Goal: Register for event/course

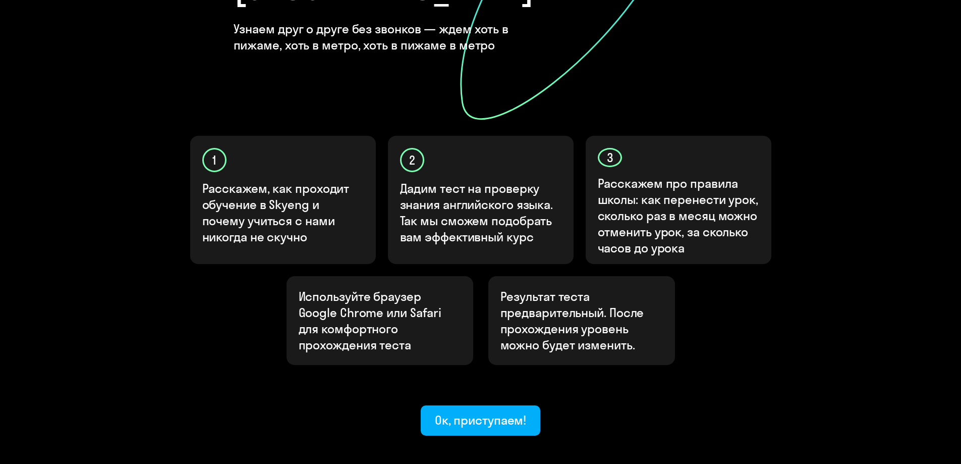
scroll to position [265, 0]
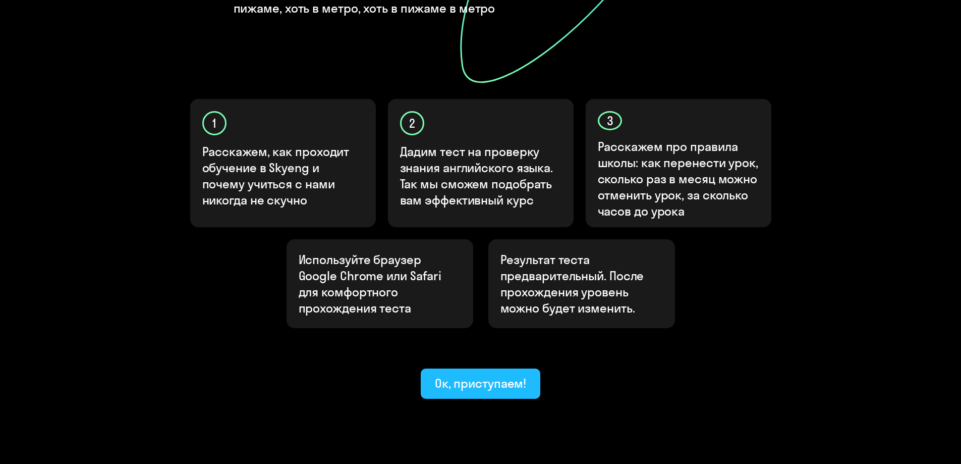
click at [514, 375] on div "Ок, приступаем!" at bounding box center [481, 383] width 92 height 16
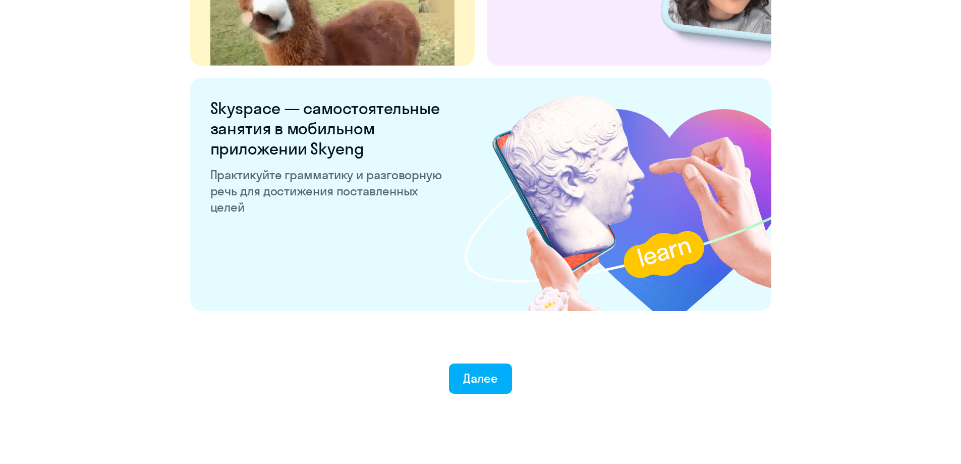
scroll to position [1875, 0]
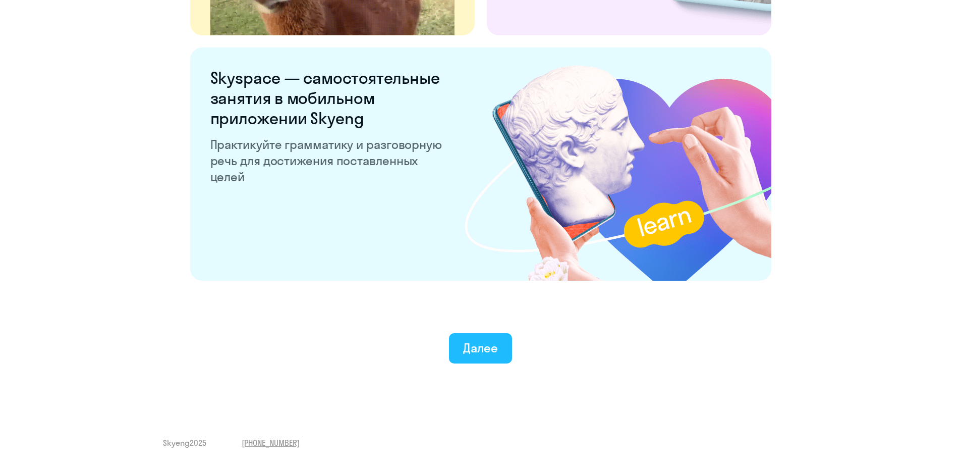
click at [464, 340] on button "Далее" at bounding box center [480, 348] width 63 height 30
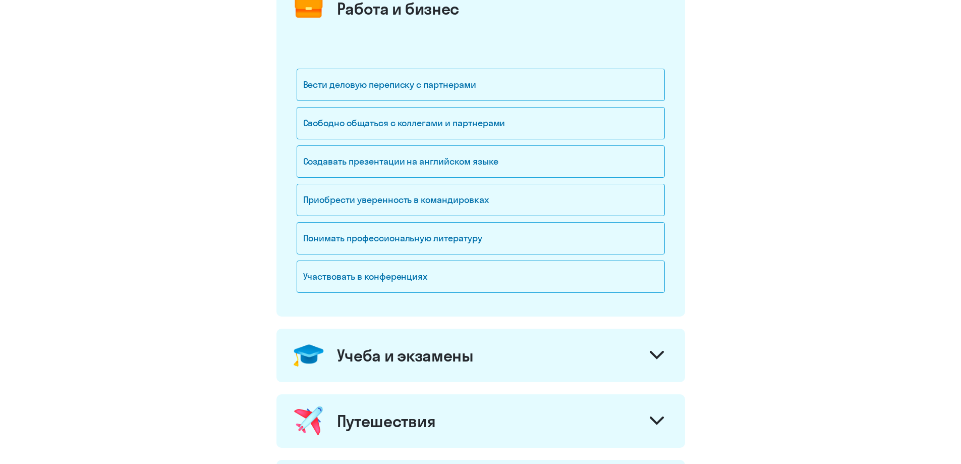
scroll to position [101, 0]
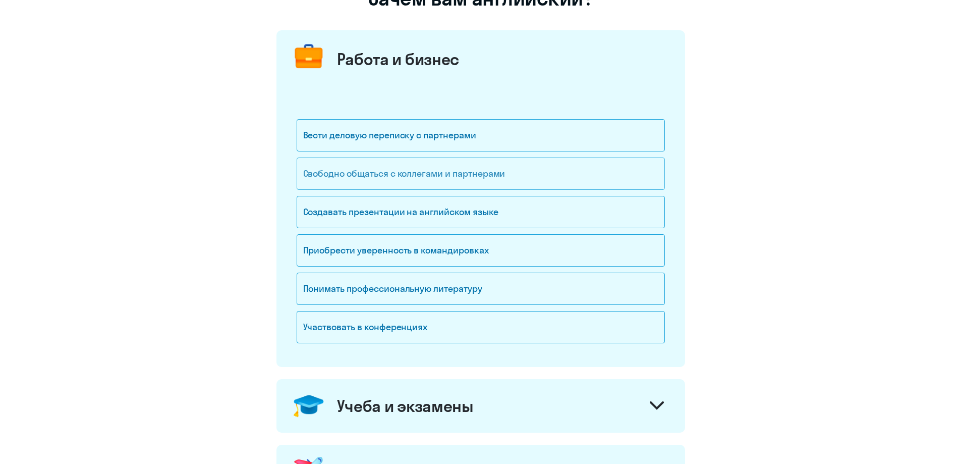
click at [368, 164] on div "Свободно общаться с коллегами и партнерами" at bounding box center [481, 173] width 368 height 32
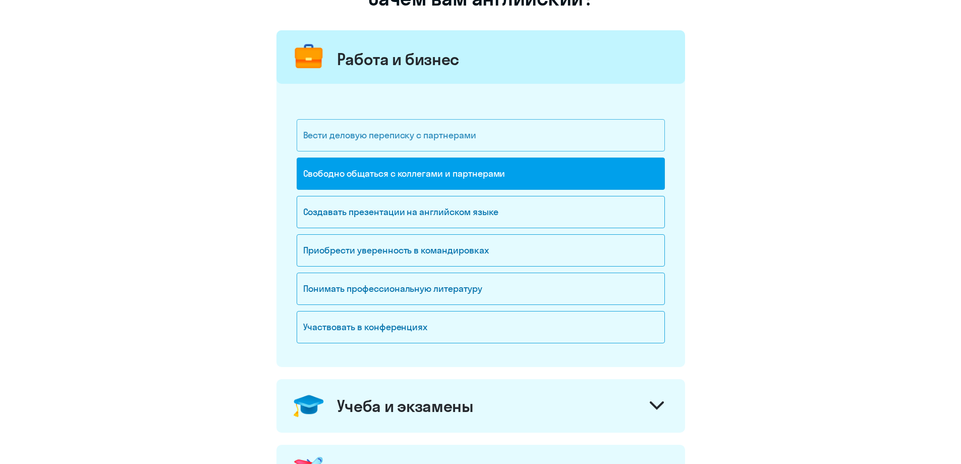
click at [359, 134] on div "Вести деловую переписку с партнерами" at bounding box center [481, 135] width 368 height 32
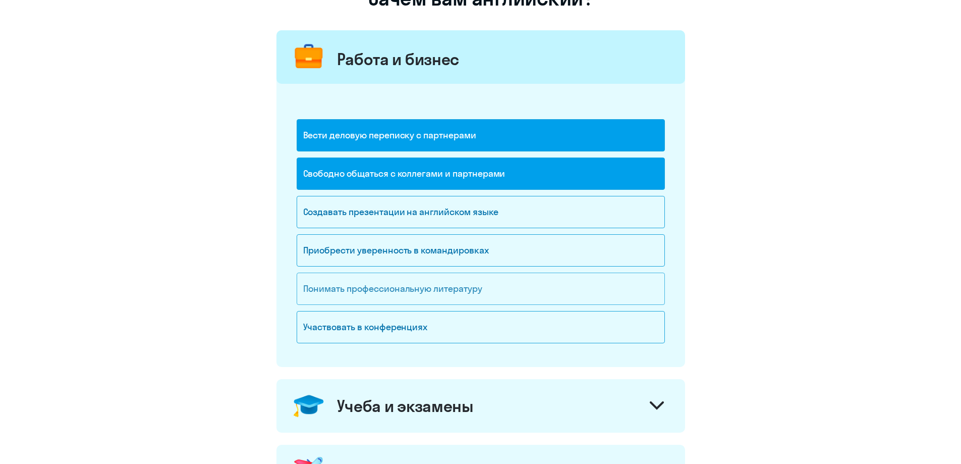
click at [352, 295] on div "Понимать профессиональную литературу" at bounding box center [481, 289] width 368 height 32
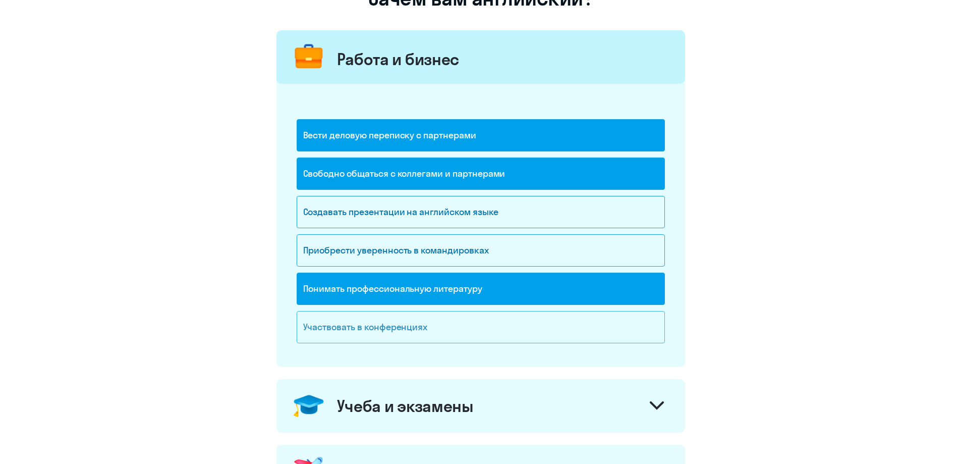
click at [348, 334] on div "Участвовать в конференциях" at bounding box center [481, 327] width 368 height 32
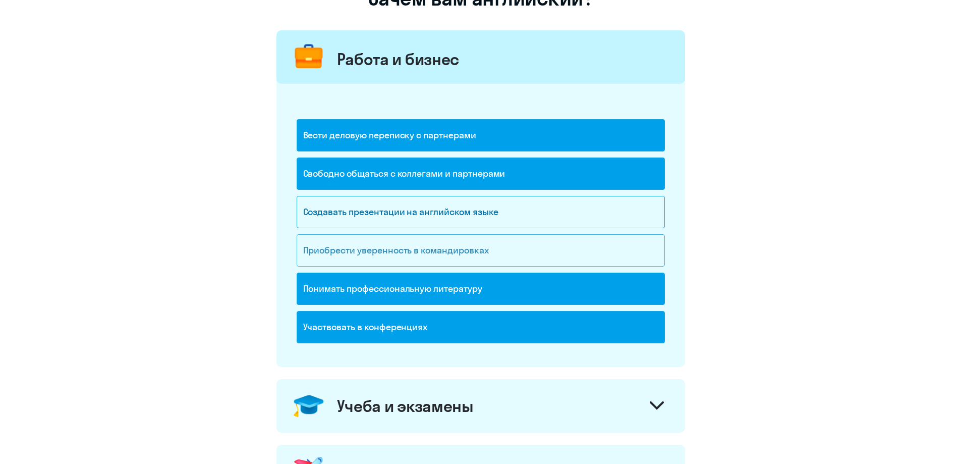
click at [365, 241] on div "Приобрести уверенность в командировках" at bounding box center [481, 250] width 368 height 32
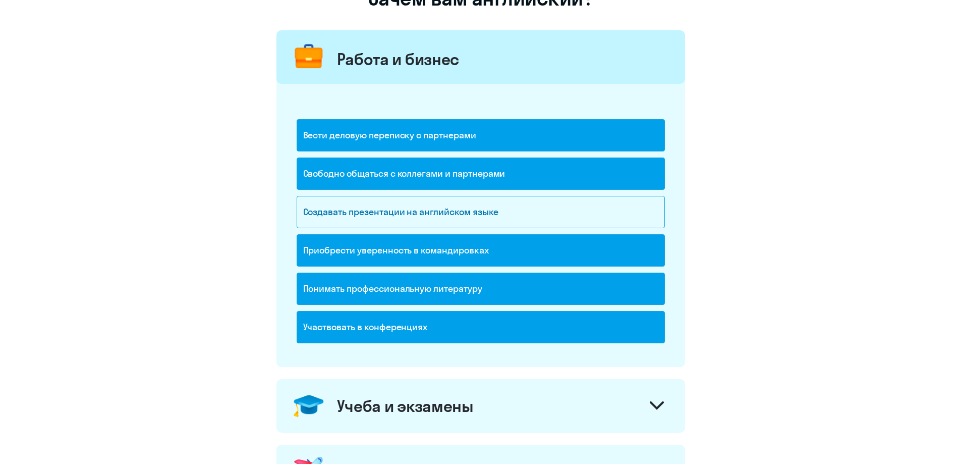
click at [374, 195] on div "Свободно общаться с коллегами и партнерами" at bounding box center [481, 176] width 368 height 38
click at [376, 232] on div "Создавать презентации на английском языке" at bounding box center [481, 215] width 368 height 38
click at [404, 210] on div "Создавать презентации на английском языке" at bounding box center [481, 212] width 368 height 32
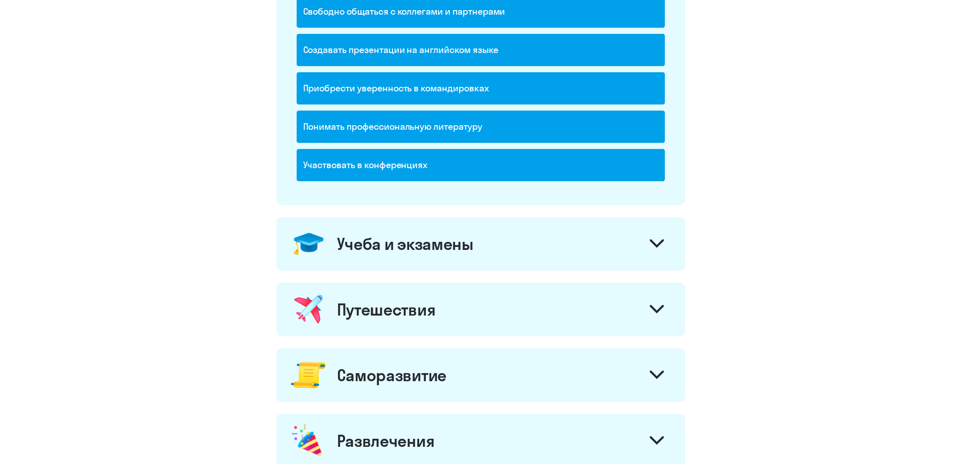
scroll to position [303, 0]
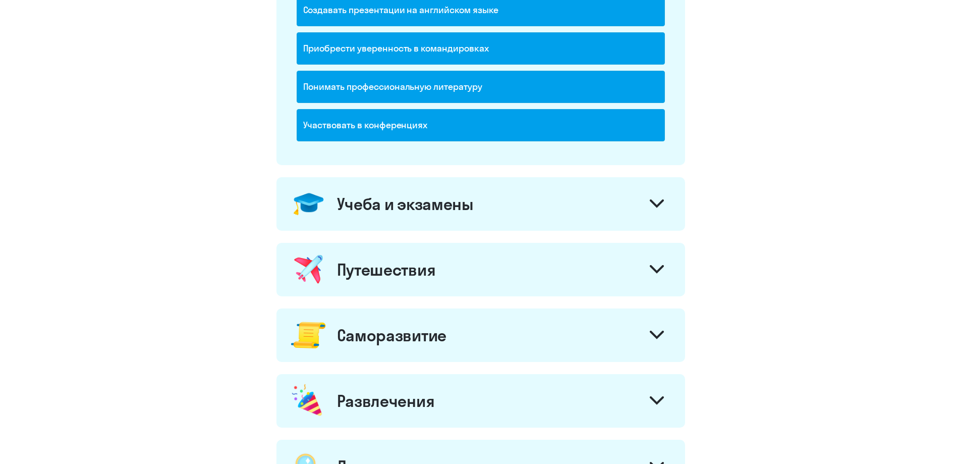
click at [457, 215] on div "Учеба и экзамены" at bounding box center [481, 203] width 409 height 53
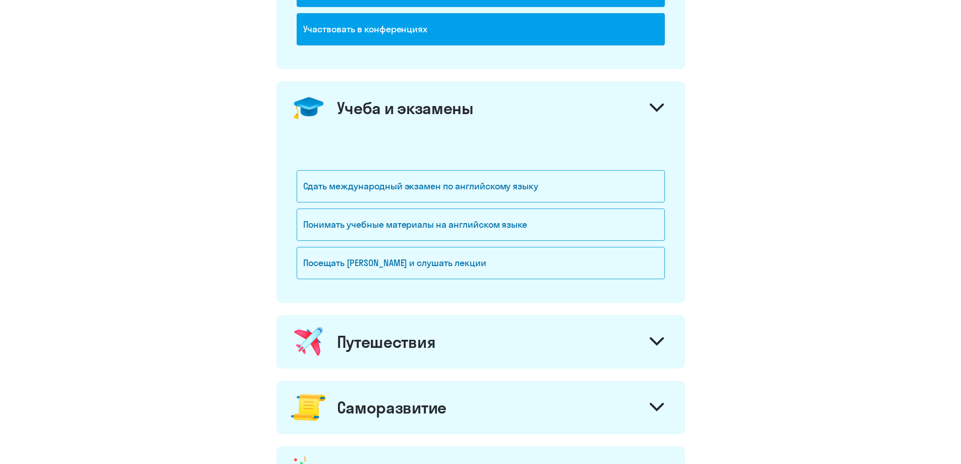
scroll to position [364, 0]
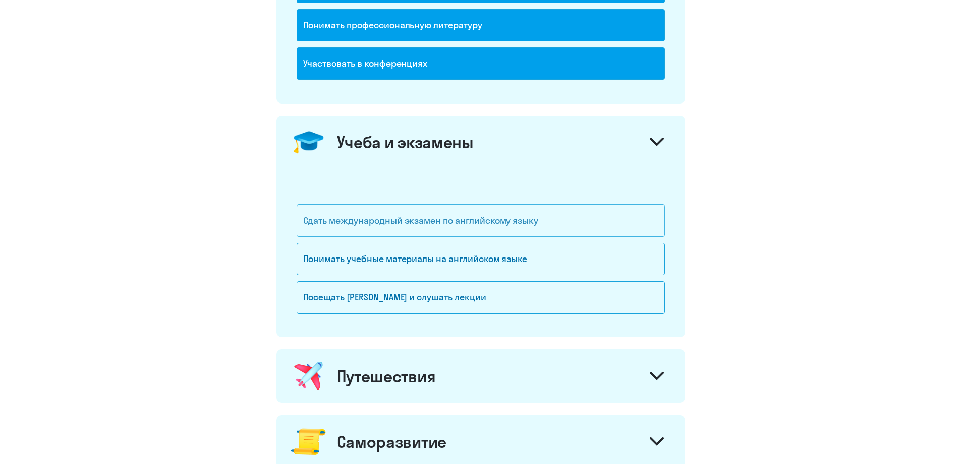
click at [355, 224] on div "Сдать международный экзамен по английскому языку" at bounding box center [481, 220] width 368 height 32
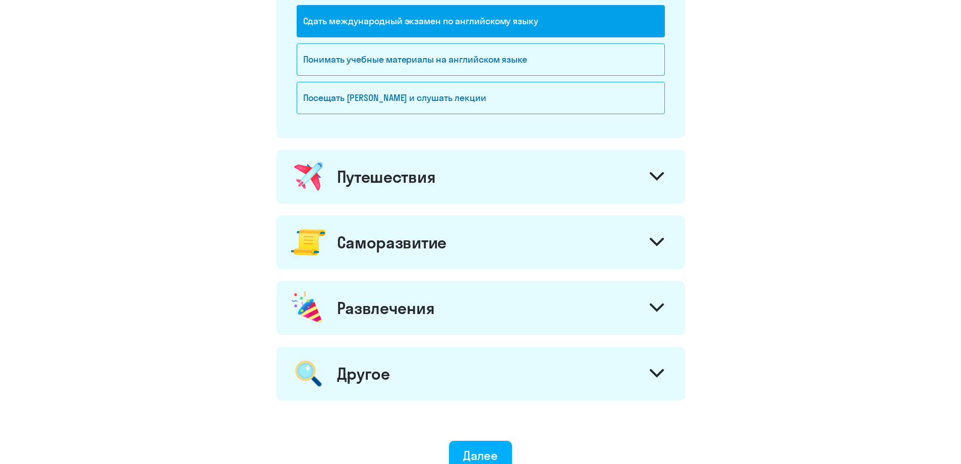
scroll to position [566, 0]
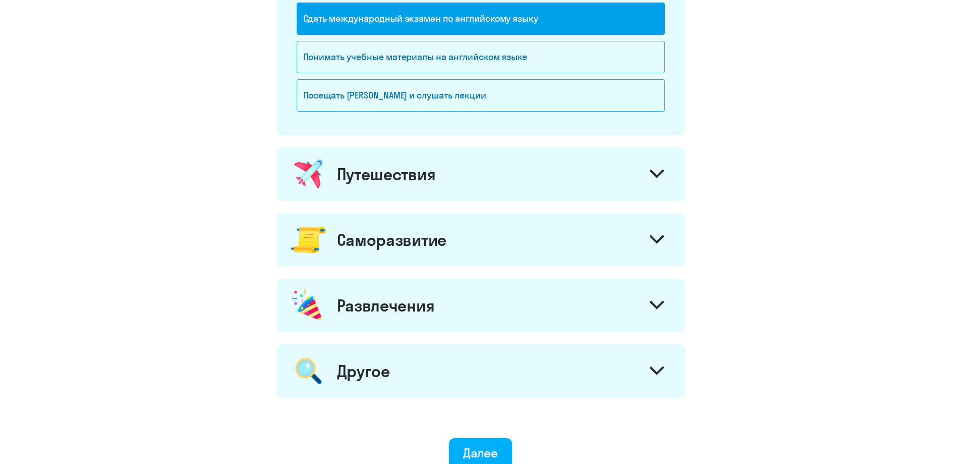
click at [387, 177] on div "Путешествия" at bounding box center [386, 174] width 99 height 20
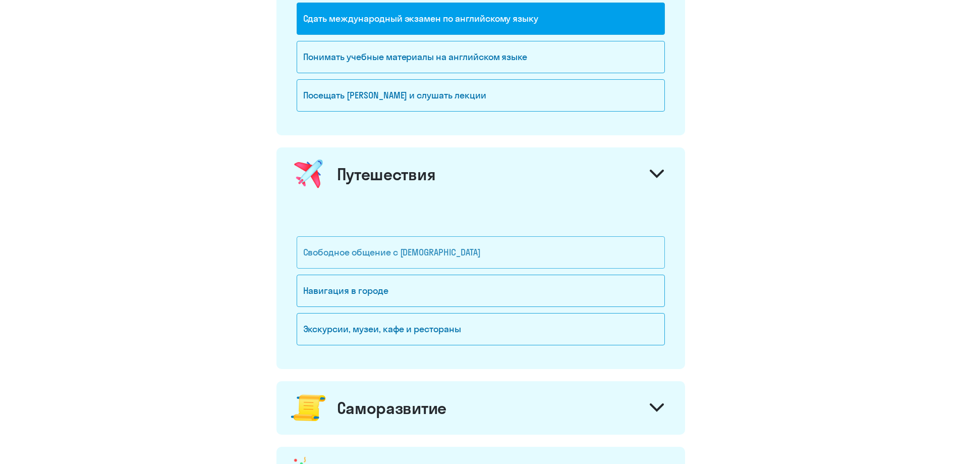
click at [385, 256] on div "Свободное общение с [DEMOGRAPHIC_DATA]" at bounding box center [481, 252] width 368 height 32
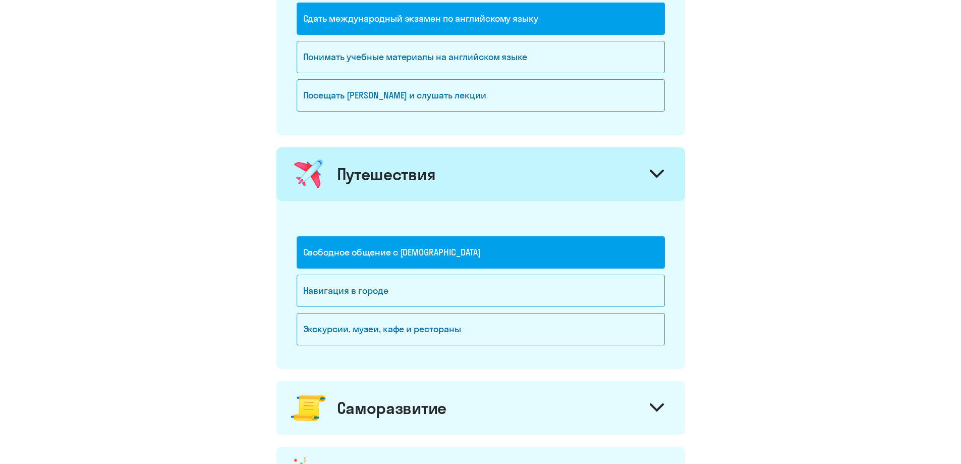
click at [414, 186] on div "Путешествия" at bounding box center [481, 173] width 409 height 53
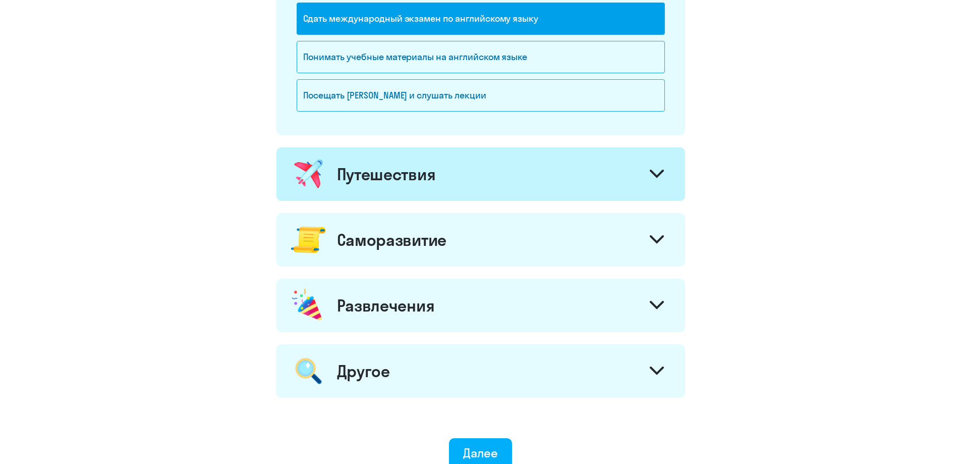
click at [386, 258] on div "Саморазвитие" at bounding box center [481, 239] width 409 height 53
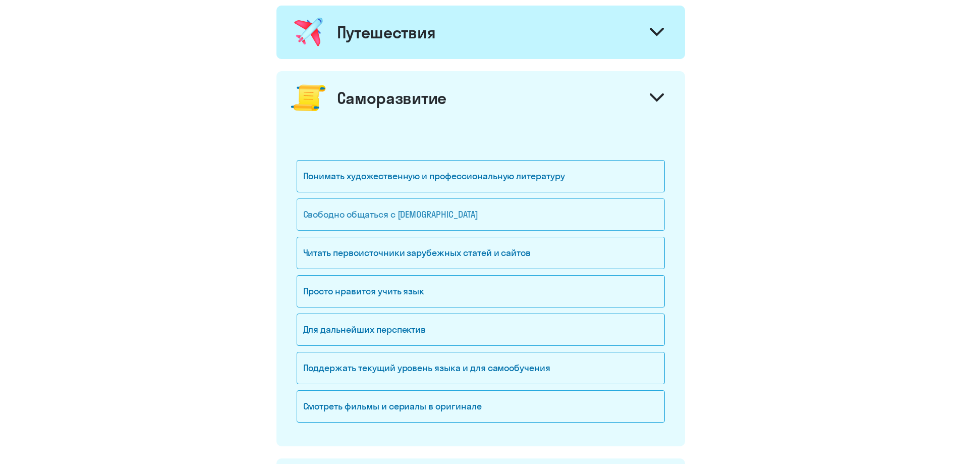
scroll to position [718, 0]
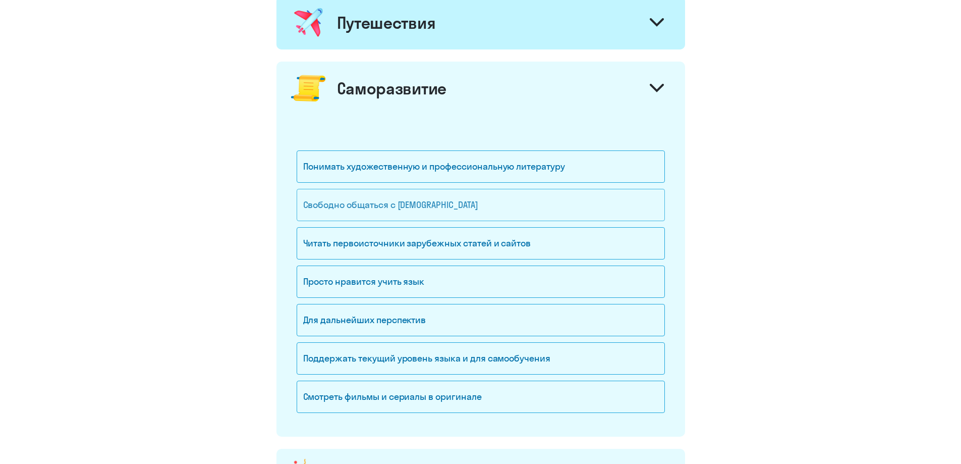
click at [389, 206] on div "Свободно общаться с [DEMOGRAPHIC_DATA]" at bounding box center [481, 205] width 368 height 32
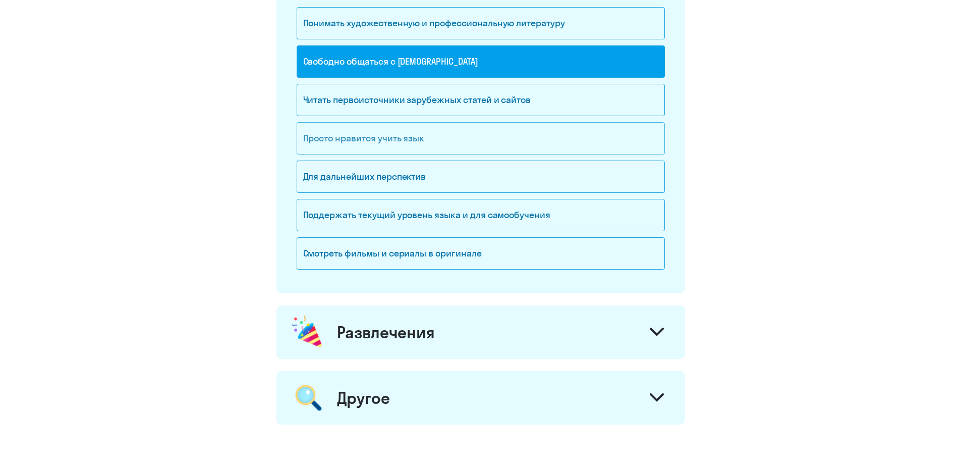
scroll to position [869, 0]
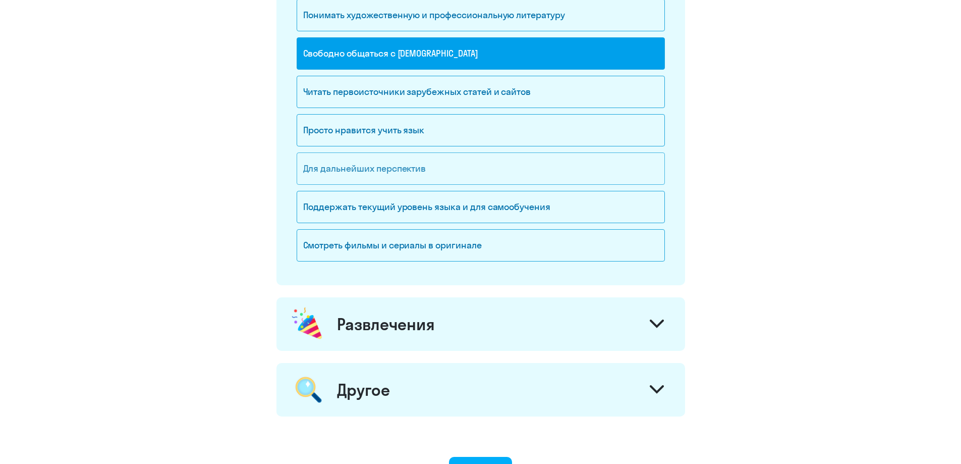
click at [337, 177] on div "Для дальнейших перспектив" at bounding box center [481, 168] width 368 height 32
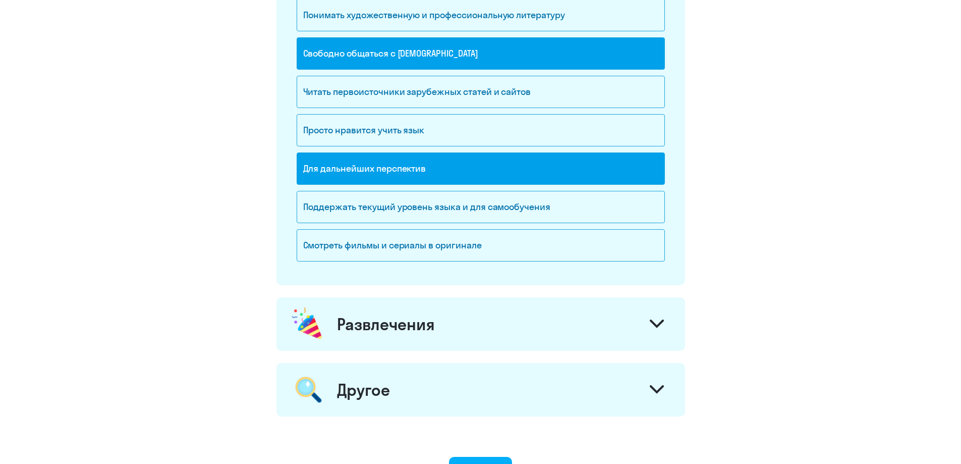
click at [342, 311] on div "Развлечения" at bounding box center [481, 323] width 409 height 53
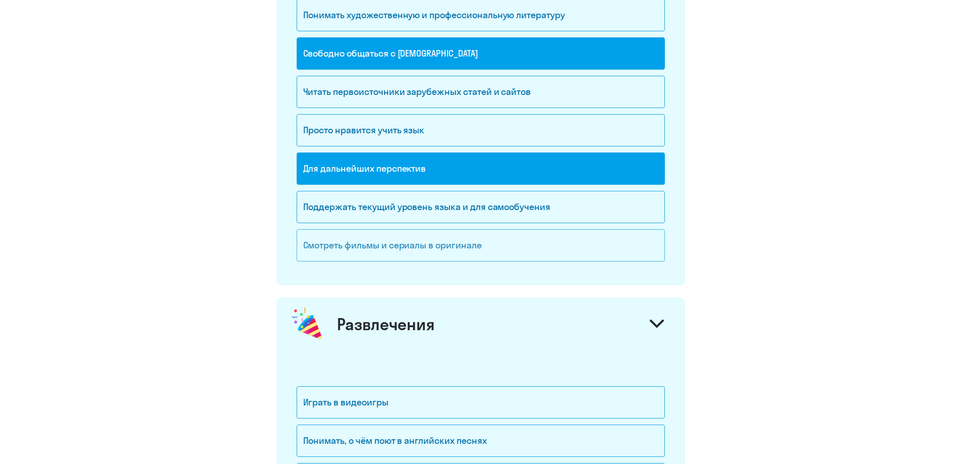
click at [390, 251] on div "Смотреть фильмы и сериалы в оригинале" at bounding box center [481, 245] width 368 height 32
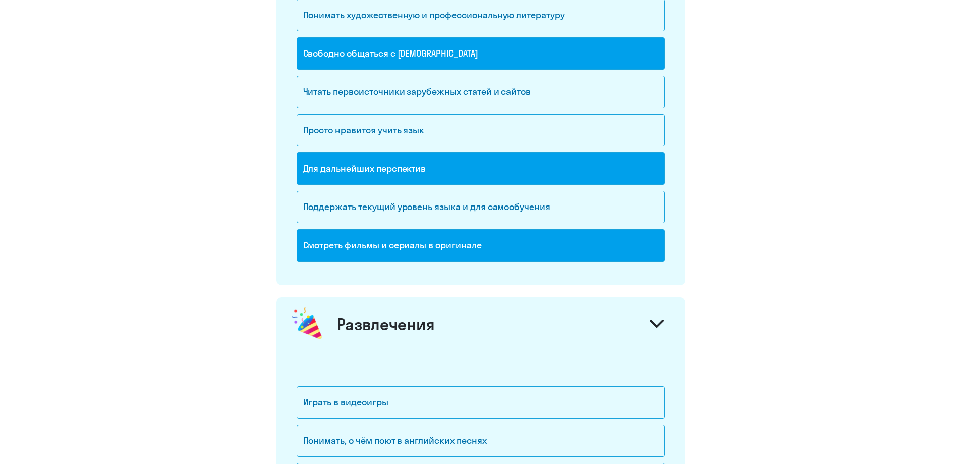
click at [371, 325] on div "Развлечения" at bounding box center [386, 324] width 98 height 20
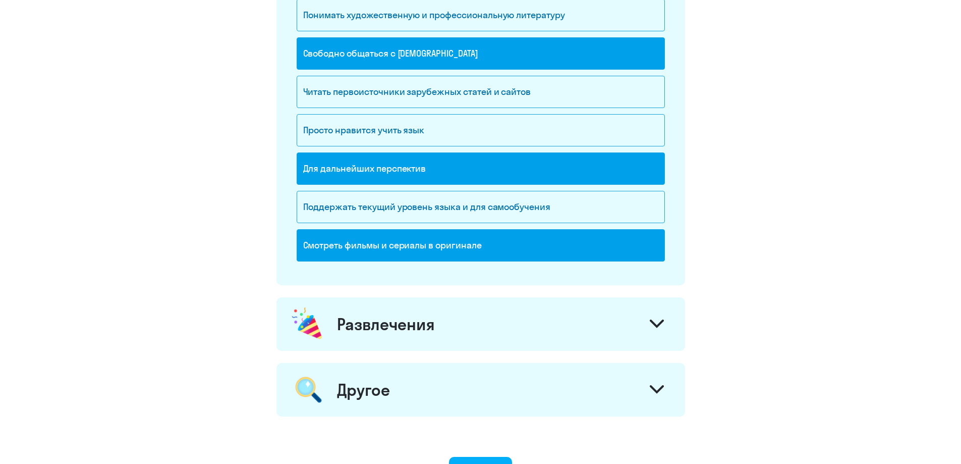
click at [371, 325] on div "Развлечения" at bounding box center [386, 324] width 98 height 20
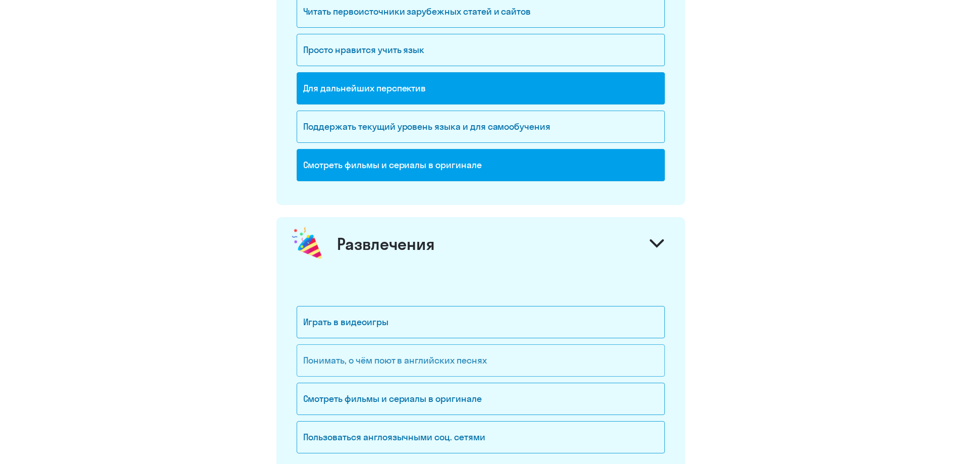
scroll to position [1121, 0]
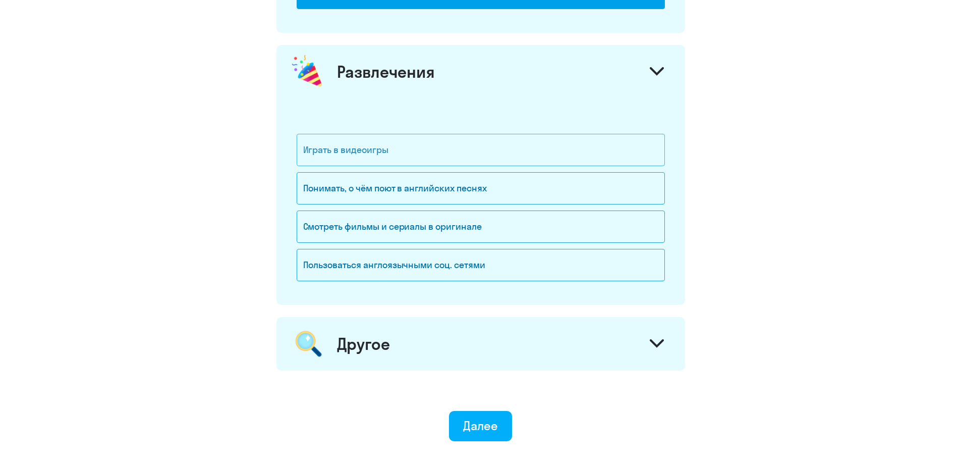
click at [364, 160] on div "Играть в видеоигры" at bounding box center [481, 150] width 368 height 32
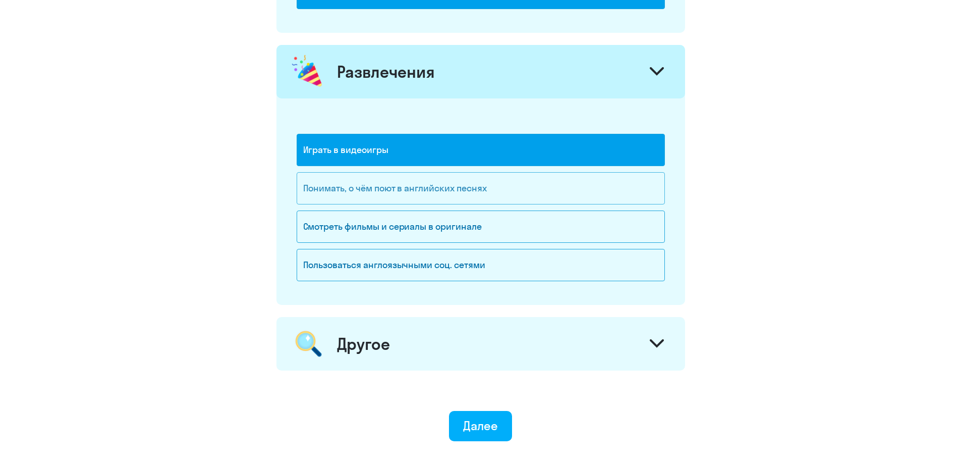
click at [365, 192] on div "Понимать, о чём поют в английских песнях" at bounding box center [481, 188] width 368 height 32
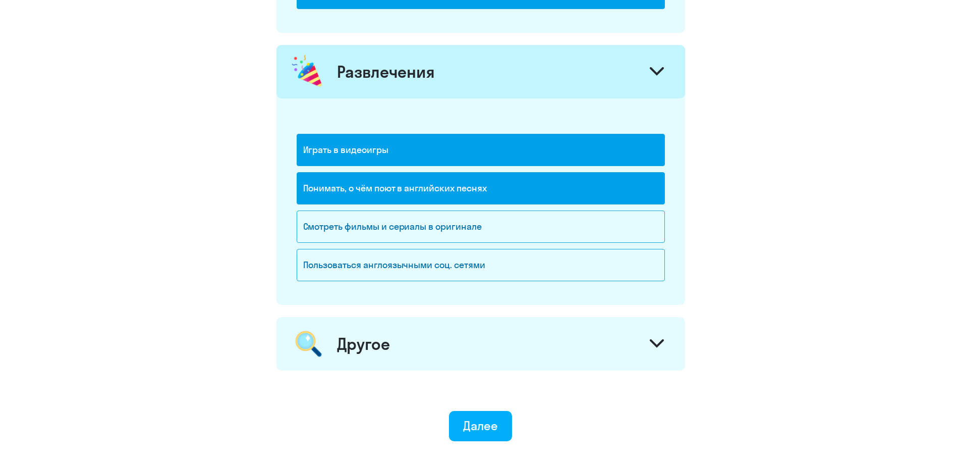
click at [386, 339] on div "Другое" at bounding box center [363, 344] width 53 height 20
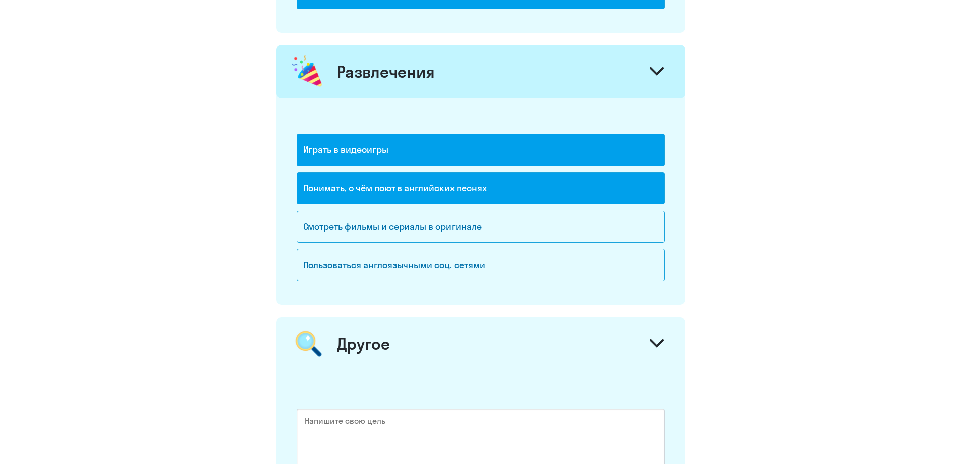
scroll to position [1273, 0]
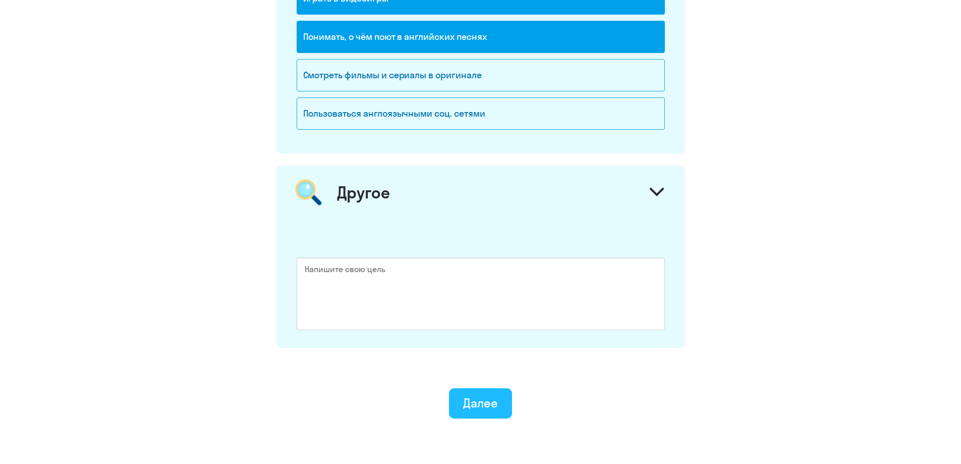
click at [512, 409] on button "Далее" at bounding box center [480, 403] width 63 height 30
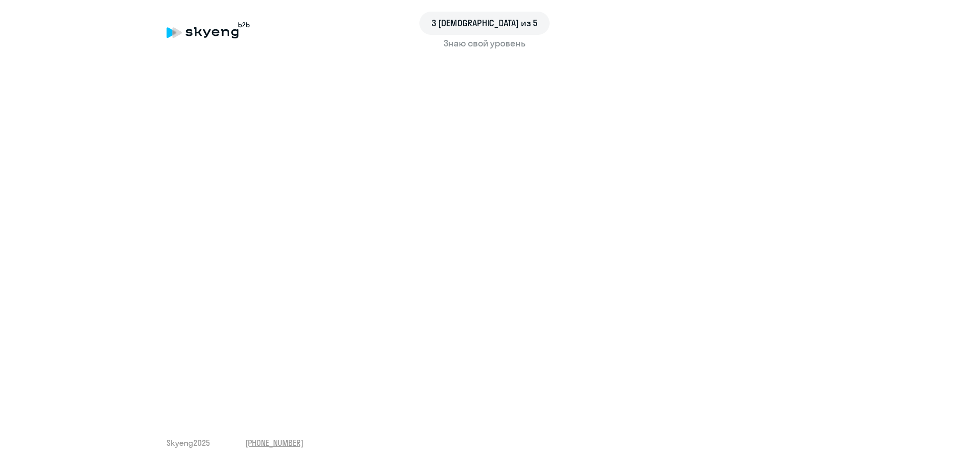
drag, startPoint x: 438, startPoint y: 51, endPoint x: 475, endPoint y: 49, distance: 37.9
click at [475, 49] on div "3 шаг из 5 Знаю свой уровень" at bounding box center [484, 38] width 929 height 39
click at [528, 45] on div "Знаю свой уровень" at bounding box center [485, 43] width 636 height 13
drag, startPoint x: 528, startPoint y: 45, endPoint x: 424, endPoint y: 44, distance: 104.0
click at [424, 44] on div "3 шаг из 5 Знаю свой уровень" at bounding box center [484, 38] width 929 height 39
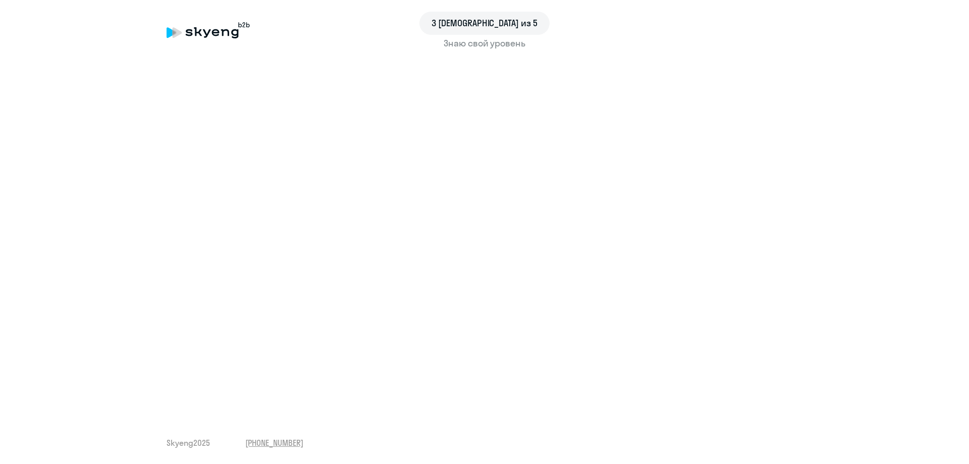
click at [481, 47] on div "3 шаг из 5 Знаю свой уровень" at bounding box center [484, 38] width 929 height 39
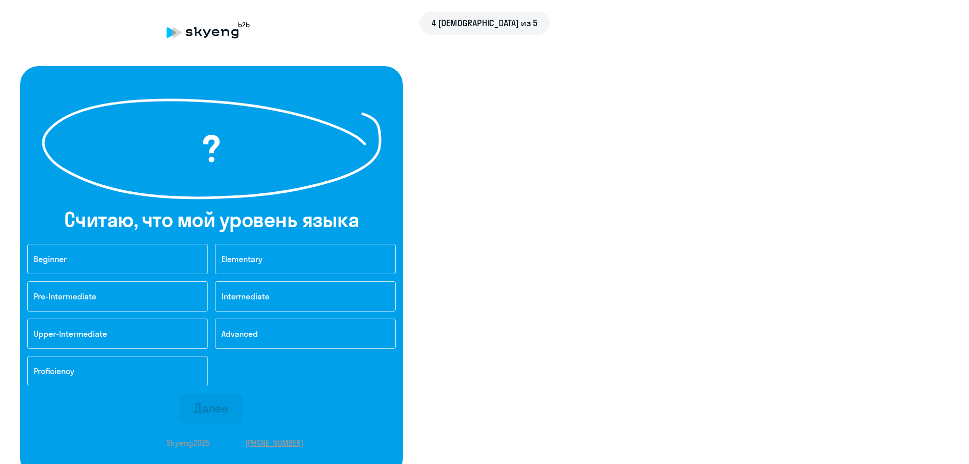
click at [482, 40] on div "4 [DEMOGRAPHIC_DATA] из 5" at bounding box center [485, 30] width 636 height 23
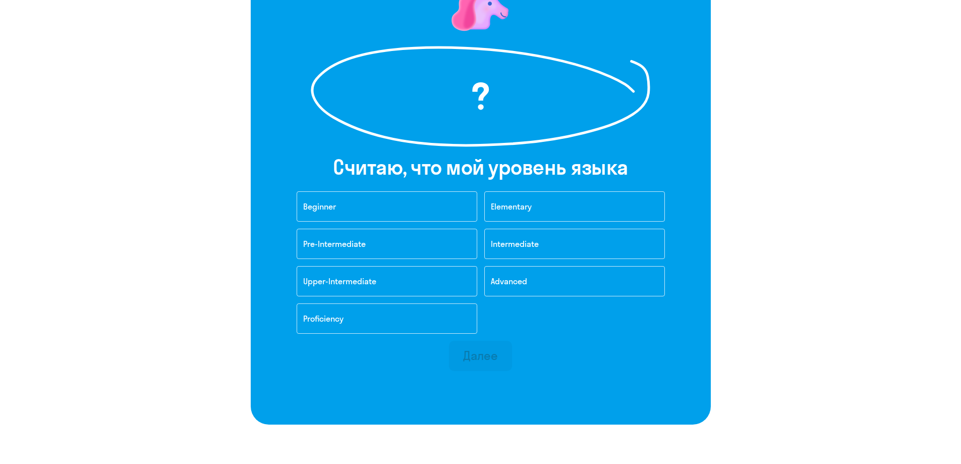
scroll to position [151, 0]
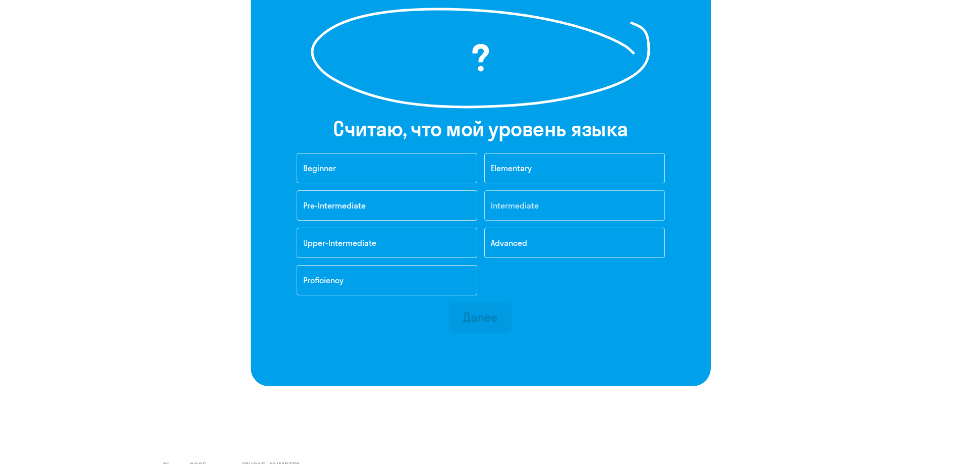
click at [540, 206] on button "Intermediate" at bounding box center [574, 205] width 181 height 30
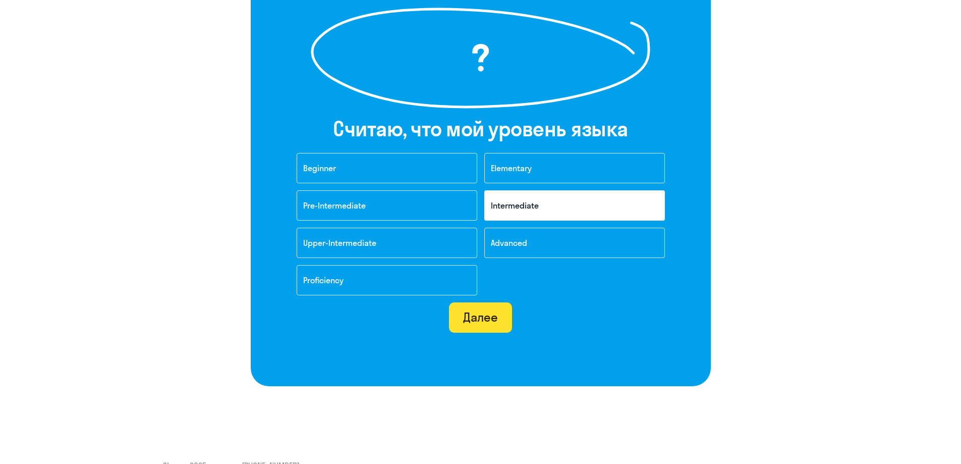
click at [478, 320] on div "Далее" at bounding box center [480, 317] width 35 height 16
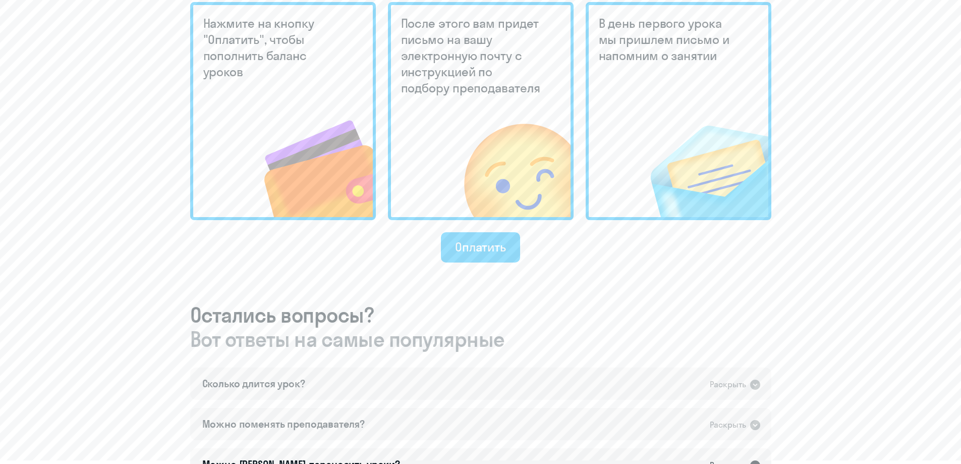
scroll to position [353, 0]
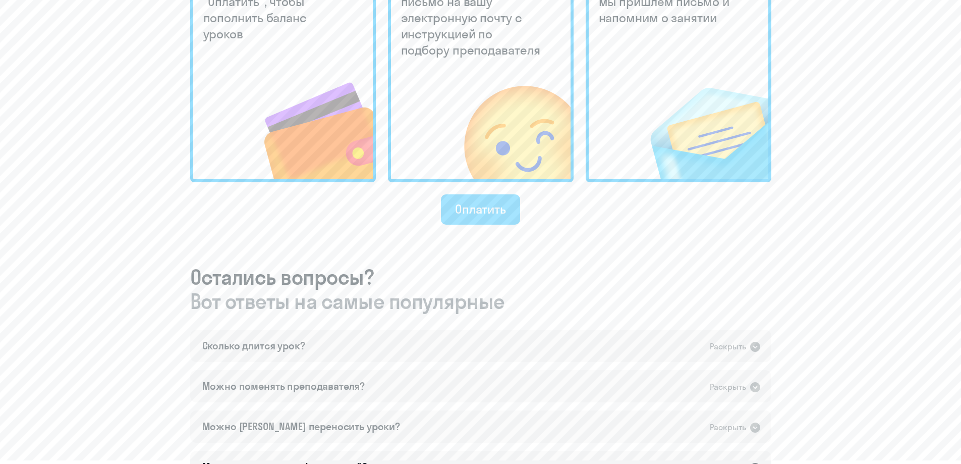
click at [486, 211] on div "Оплатить" at bounding box center [480, 209] width 51 height 16
